Goal: Transaction & Acquisition: Purchase product/service

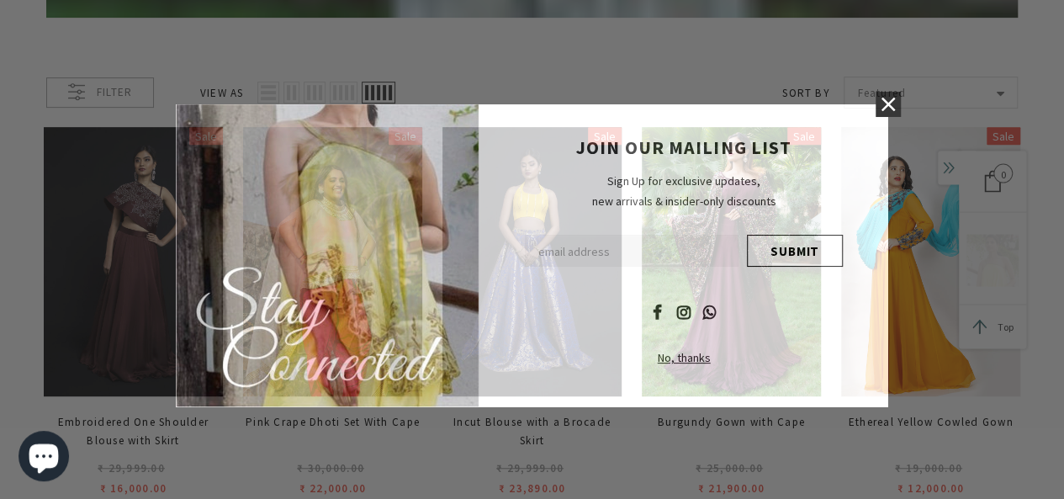
scroll to position [337, 0]
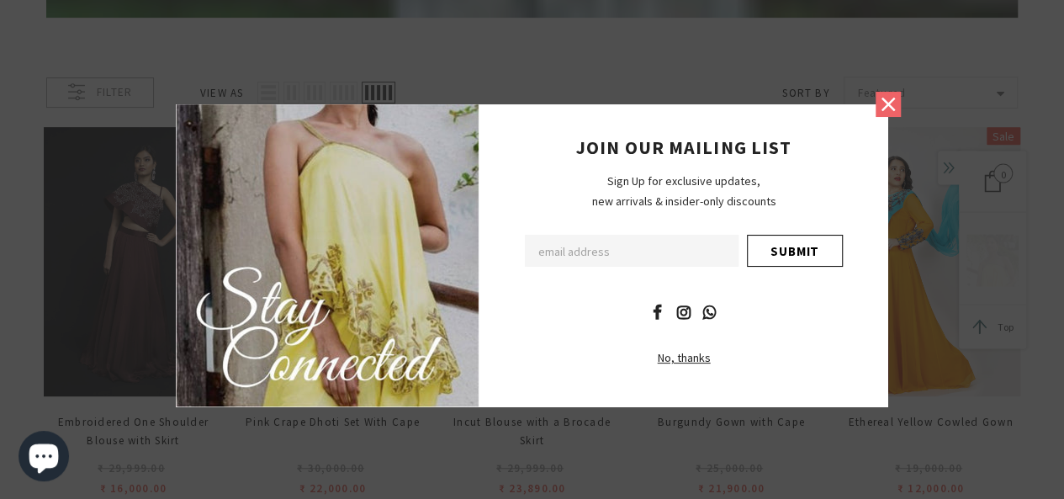
click at [888, 111] on icon at bounding box center [889, 104] width 22 height 22
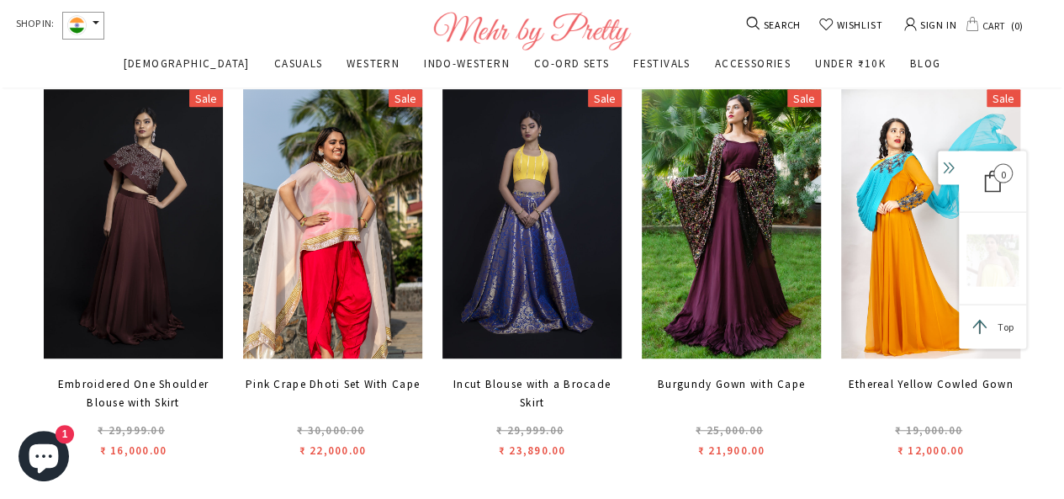
scroll to position [341, 0]
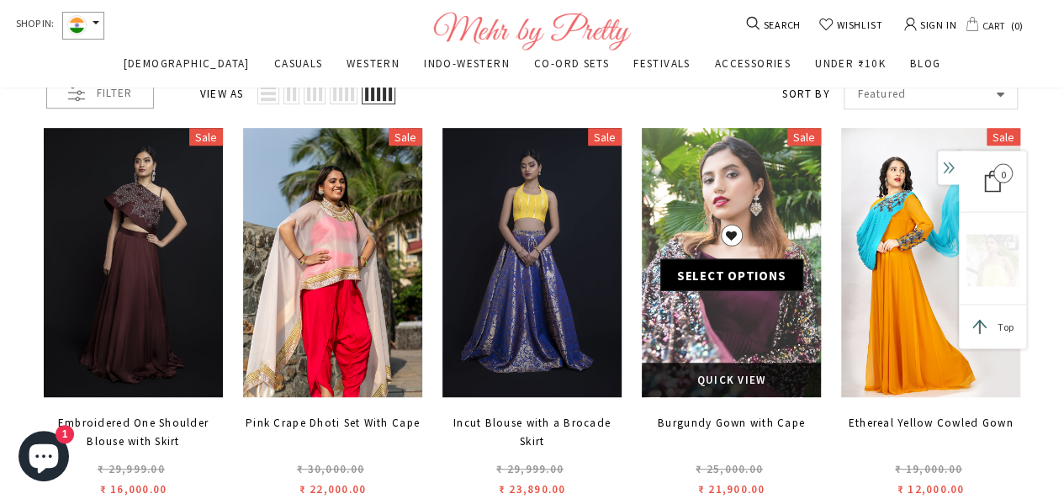
click at [776, 181] on link at bounding box center [731, 262] width 179 height 269
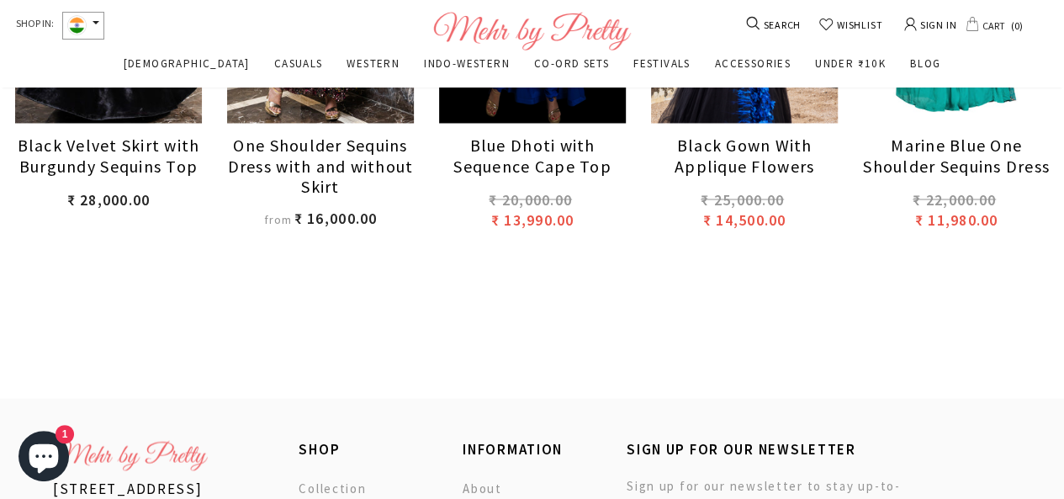
scroll to position [1515, 0]
